Goal: Task Accomplishment & Management: Complete application form

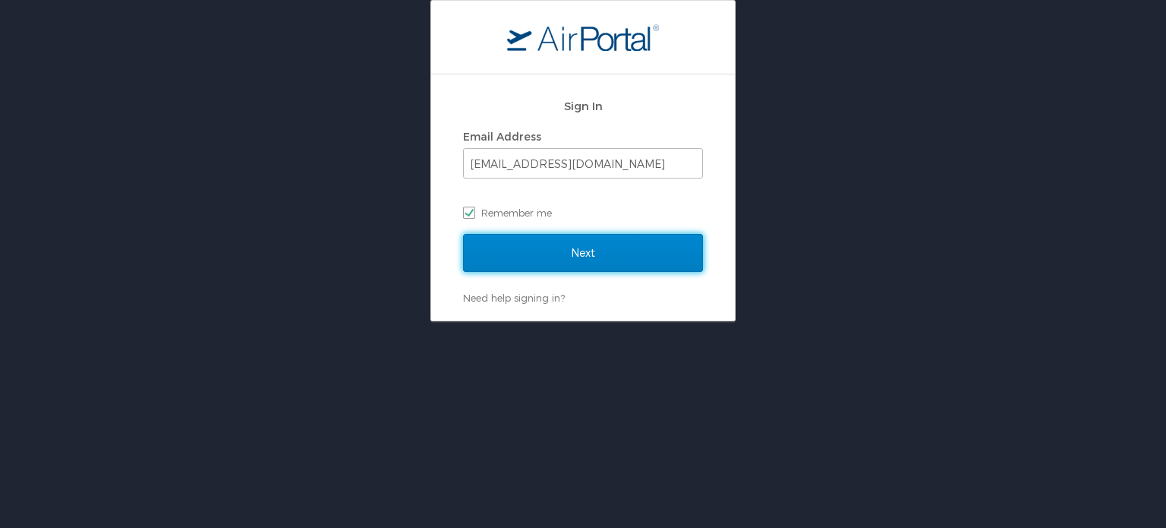
click at [520, 246] on input "Next" at bounding box center [583, 253] width 240 height 38
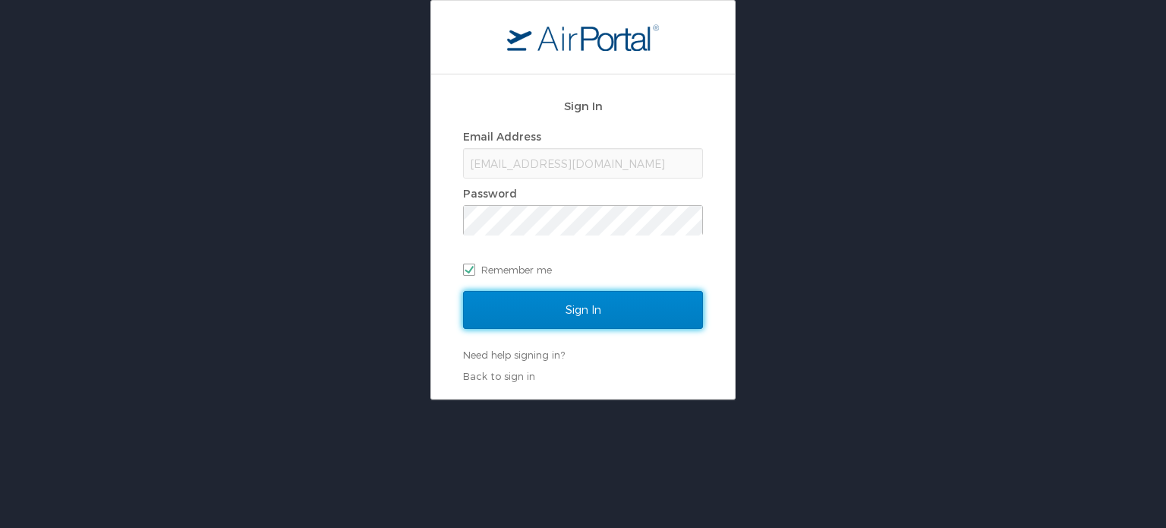
click at [565, 318] on input "Sign In" at bounding box center [583, 310] width 240 height 38
